Goal: Find specific page/section: Find specific page/section

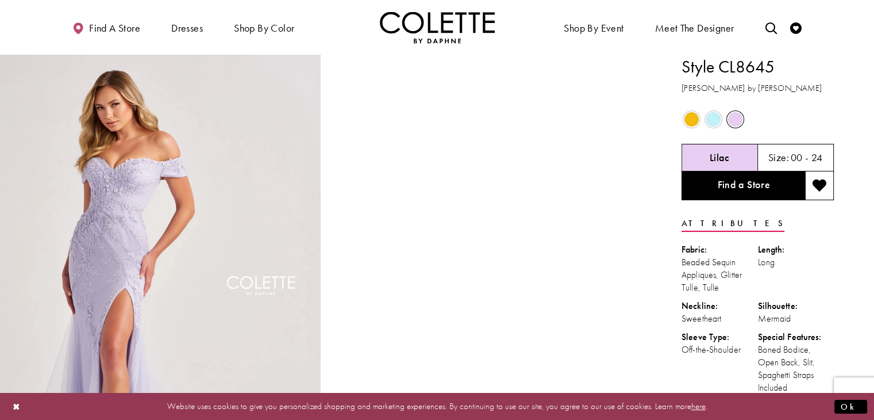
click at [717, 117] on span "Product color controls state depends on size chosen" at bounding box center [714, 119] width 14 height 14
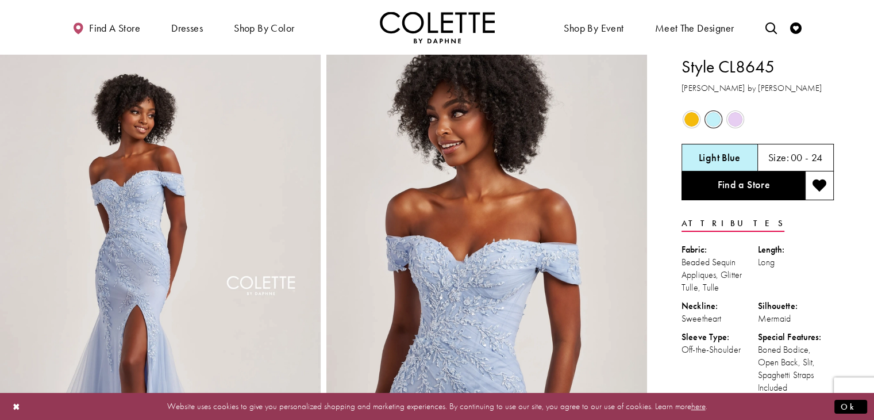
click at [689, 119] on span "Product color controls state depends on size chosen" at bounding box center [692, 119] width 14 height 14
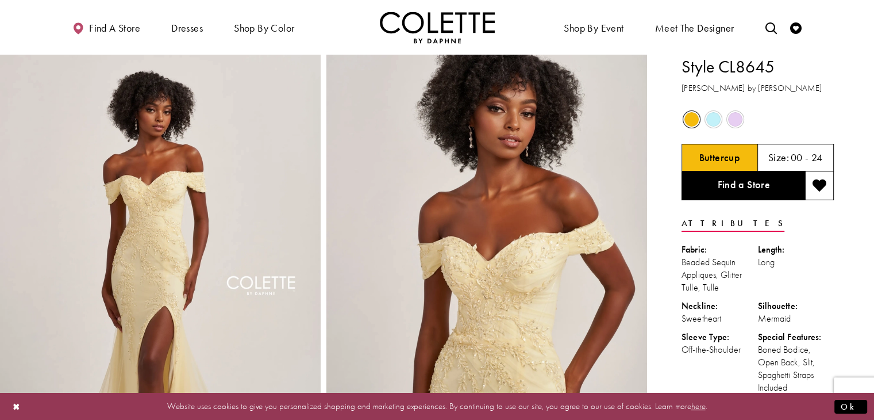
click at [747, 120] on div "Out of Stock Out of Stock Out of Stock" at bounding box center [758, 120] width 154 height 22
click at [738, 120] on span "Product color controls state depends on size chosen" at bounding box center [735, 119] width 14 height 14
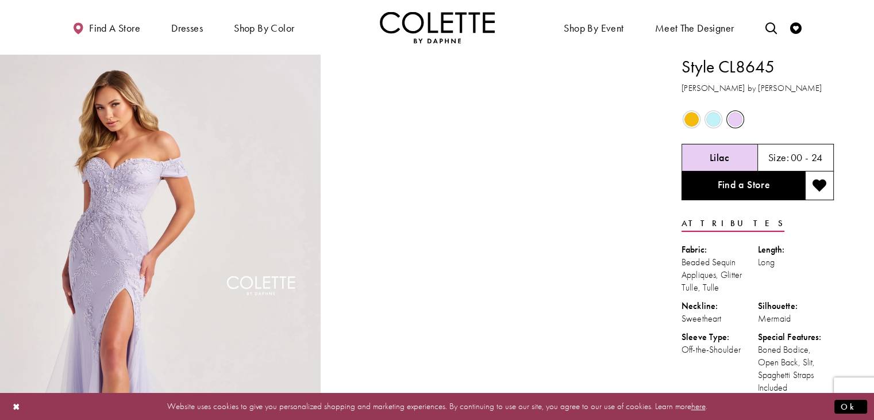
click at [709, 118] on span "Product color controls state depends on size chosen" at bounding box center [714, 119] width 14 height 14
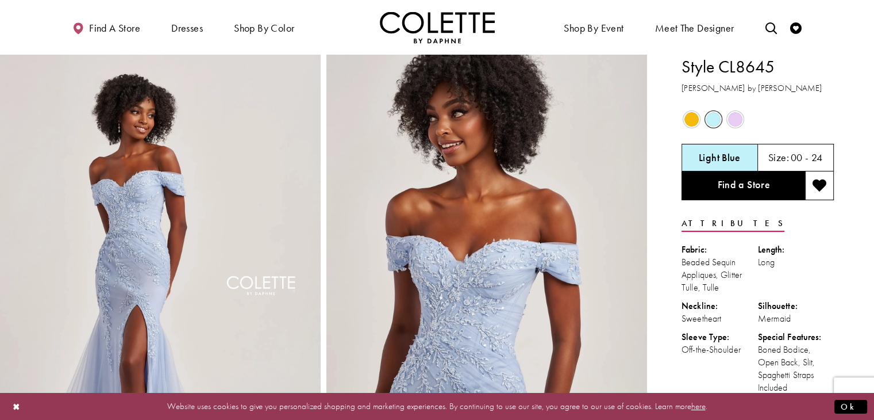
click at [728, 120] on span "Product color controls state depends on size chosen" at bounding box center [735, 119] width 14 height 14
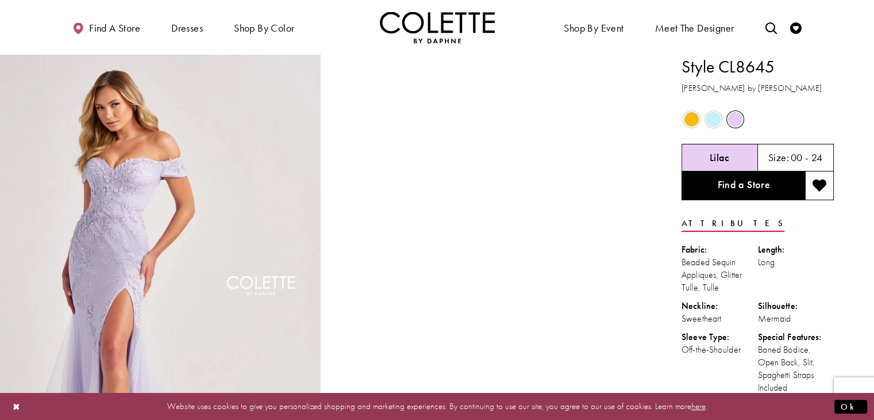
click at [807, 162] on h5 "00 - 24" at bounding box center [807, 157] width 32 height 11
click at [812, 162] on h5 "00 - 24" at bounding box center [807, 157] width 32 height 11
click at [719, 164] on div "Lilac" at bounding box center [720, 158] width 76 height 28
click at [708, 118] on span "Product color controls state depends on size chosen" at bounding box center [714, 119] width 14 height 14
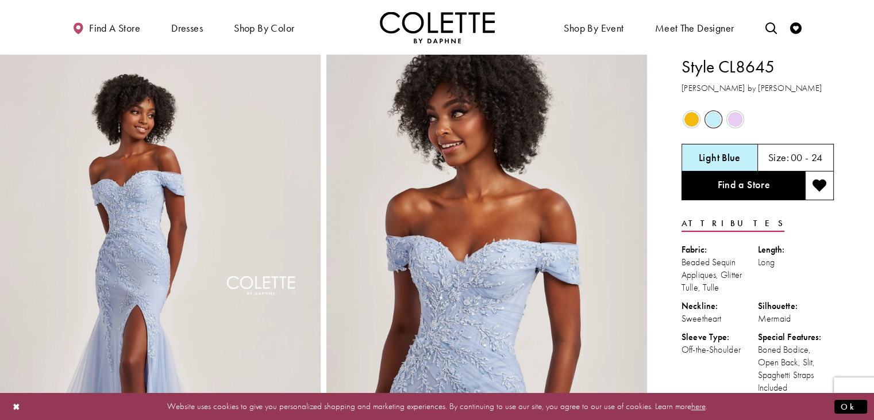
click at [686, 116] on span "Product color controls state depends on size chosen" at bounding box center [692, 119] width 14 height 14
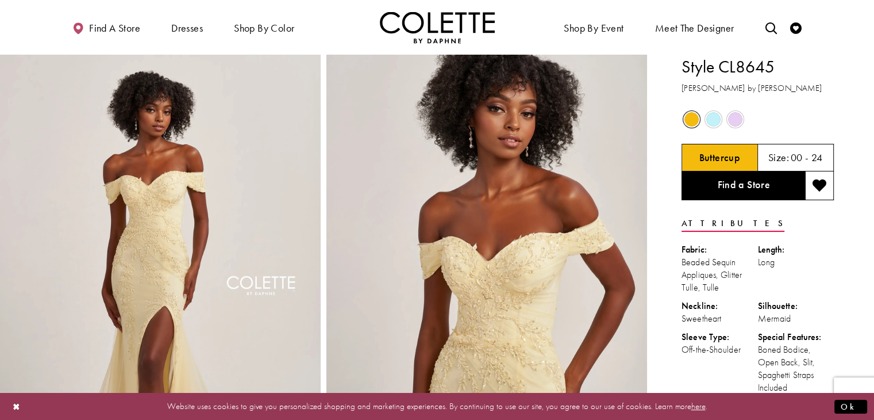
click at [712, 117] on span "Product color controls state depends on size chosen" at bounding box center [714, 119] width 14 height 14
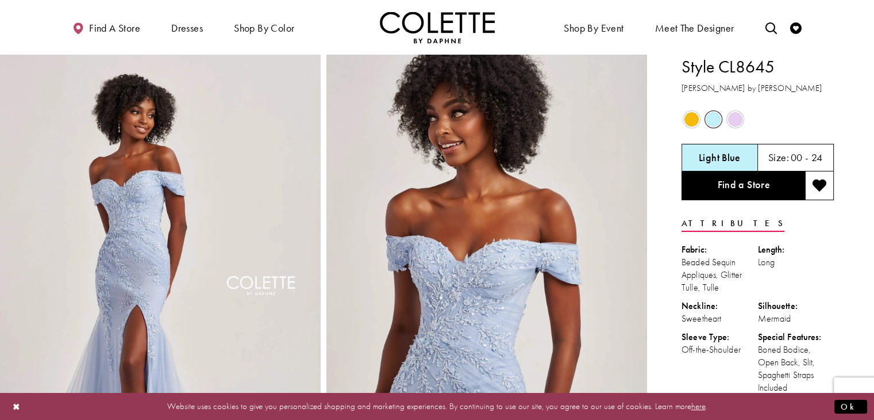
click at [731, 117] on span "Product color controls state depends on size chosen" at bounding box center [735, 119] width 14 height 14
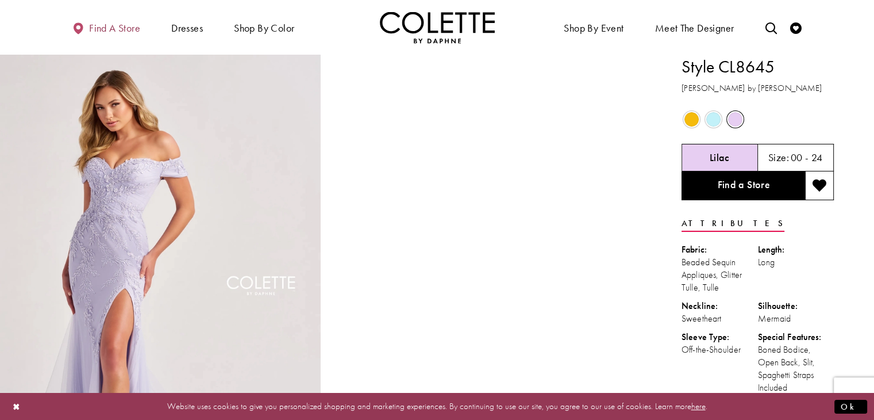
click at [118, 30] on span "Find a store" at bounding box center [114, 27] width 51 height 11
